Goal: Task Accomplishment & Management: Manage account settings

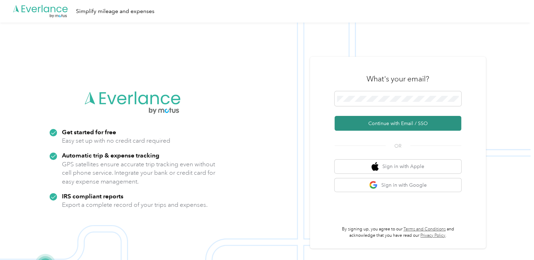
click at [397, 127] on button "Continue with Email / SSO" at bounding box center [398, 123] width 127 height 15
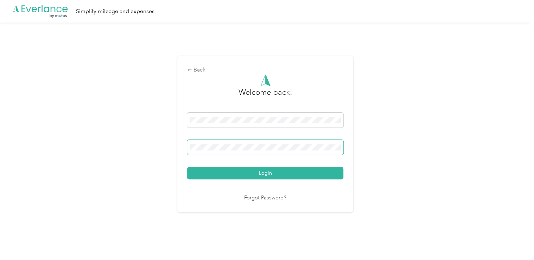
click at [187, 167] on button "Login" at bounding box center [265, 173] width 156 height 12
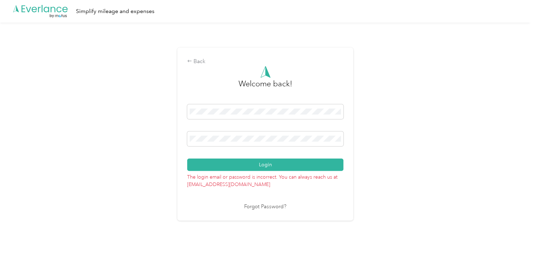
click at [181, 139] on div "Back Welcome back! Login The login email or password is incorrect. You can alwa…" at bounding box center [265, 134] width 176 height 173
click at [187, 158] on button "Login" at bounding box center [265, 164] width 156 height 12
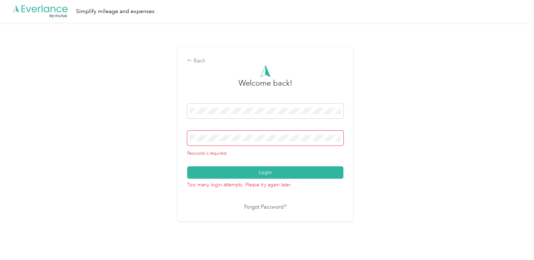
click at [192, 56] on div "Back Welcome back! Password is required Login Too many login attempts. Please t…" at bounding box center [265, 134] width 176 height 174
click at [192, 59] on icon at bounding box center [189, 60] width 5 height 5
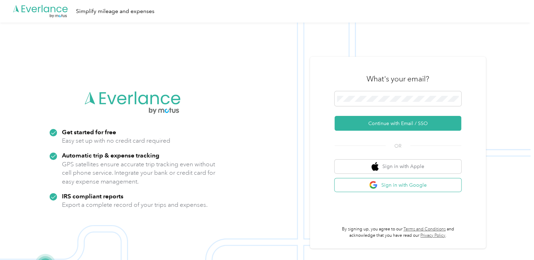
click at [410, 188] on button "Sign in with Google" at bounding box center [398, 185] width 127 height 14
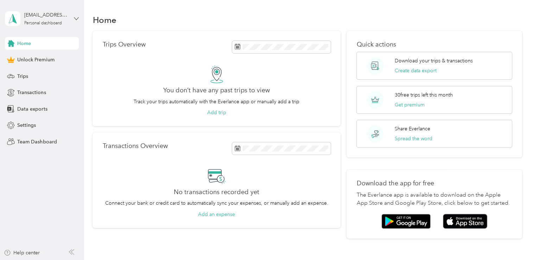
click at [76, 18] on icon at bounding box center [76, 18] width 5 height 5
click at [35, 60] on div "You’re signed in as [EMAIL_ADDRESS][PERSON_NAME][PERSON_NAME][DOMAIN_NAME] Log …" at bounding box center [119, 49] width 228 height 40
click at [77, 19] on icon at bounding box center [76, 18] width 5 height 5
click at [74, 18] on div "[EMAIL_ADDRESS][PERSON_NAME][PERSON_NAME][DOMAIN_NAME] Personal dashboard" at bounding box center [42, 18] width 74 height 25
click at [22, 58] on div "Log out" at bounding box center [119, 54] width 218 height 12
